Goal: Information Seeking & Learning: Learn about a topic

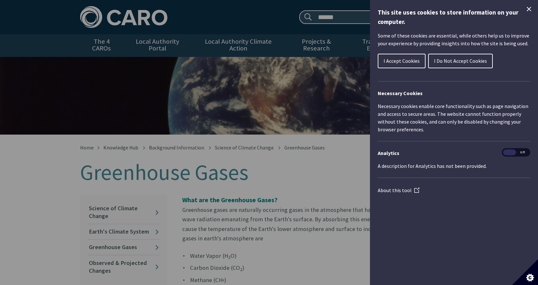
click at [529, 7] on icon "Close Cookie Control" at bounding box center [529, 9] width 8 height 8
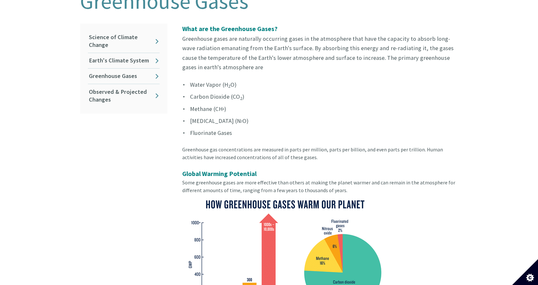
scroll to position [162, 0]
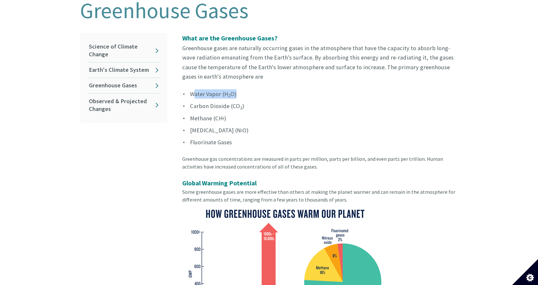
drag, startPoint x: 252, startPoint y: 85, endPoint x: 194, endPoint y: 87, distance: 58.9
click at [194, 89] on li "Water Vapor (H 2 O)" at bounding box center [320, 93] width 276 height 9
click at [304, 89] on li "Water Vapor (H 2 O)" at bounding box center [320, 93] width 276 height 9
drag, startPoint x: 248, startPoint y: 88, endPoint x: 190, endPoint y: 83, distance: 57.4
click at [190, 89] on li "Water Vapor (H 2 O)" at bounding box center [320, 93] width 276 height 9
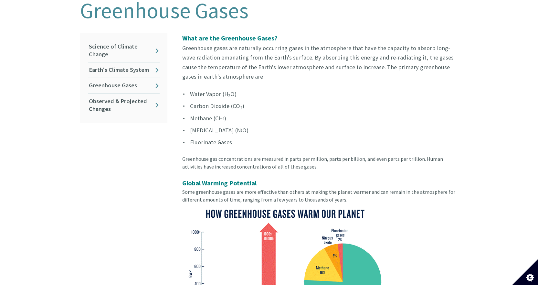
click at [252, 94] on ul "Water Vapor (H 2 O) Carbon Dioxide (CO 2 ) Methane (CH 4 ) [MEDICAL_DATA] (N 2 …" at bounding box center [320, 118] width 276 height 58
drag, startPoint x: 252, startPoint y: 97, endPoint x: 190, endPoint y: 98, distance: 61.4
click at [190, 101] on li "Carbon Dioxide (CO 2 )" at bounding box center [320, 105] width 276 height 9
click at [229, 113] on li "Methane (CH 4 )" at bounding box center [320, 117] width 276 height 9
drag, startPoint x: 230, startPoint y: 110, endPoint x: 192, endPoint y: 108, distance: 37.5
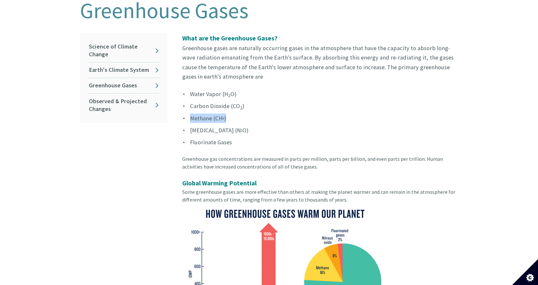
click at [192, 113] on li "Methane (CH 4 )" at bounding box center [320, 117] width 276 height 9
click at [235, 113] on li "Methane (CH 4 )" at bounding box center [320, 117] width 276 height 9
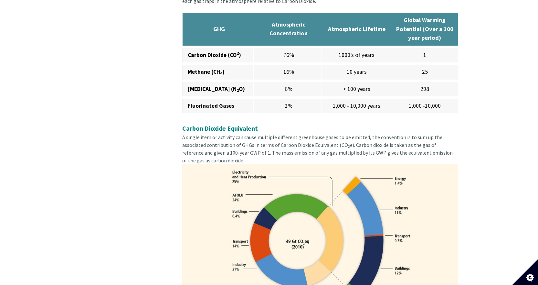
scroll to position [407, 0]
